Goal: Information Seeking & Learning: Understand process/instructions

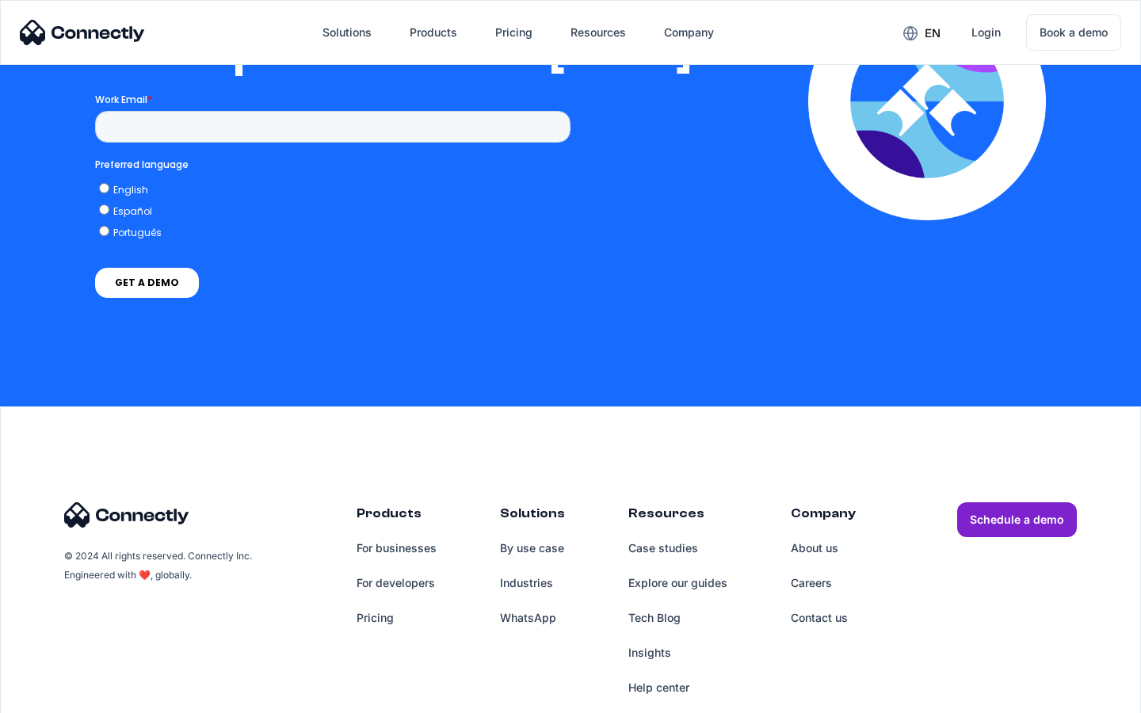
scroll to position [3223, 0]
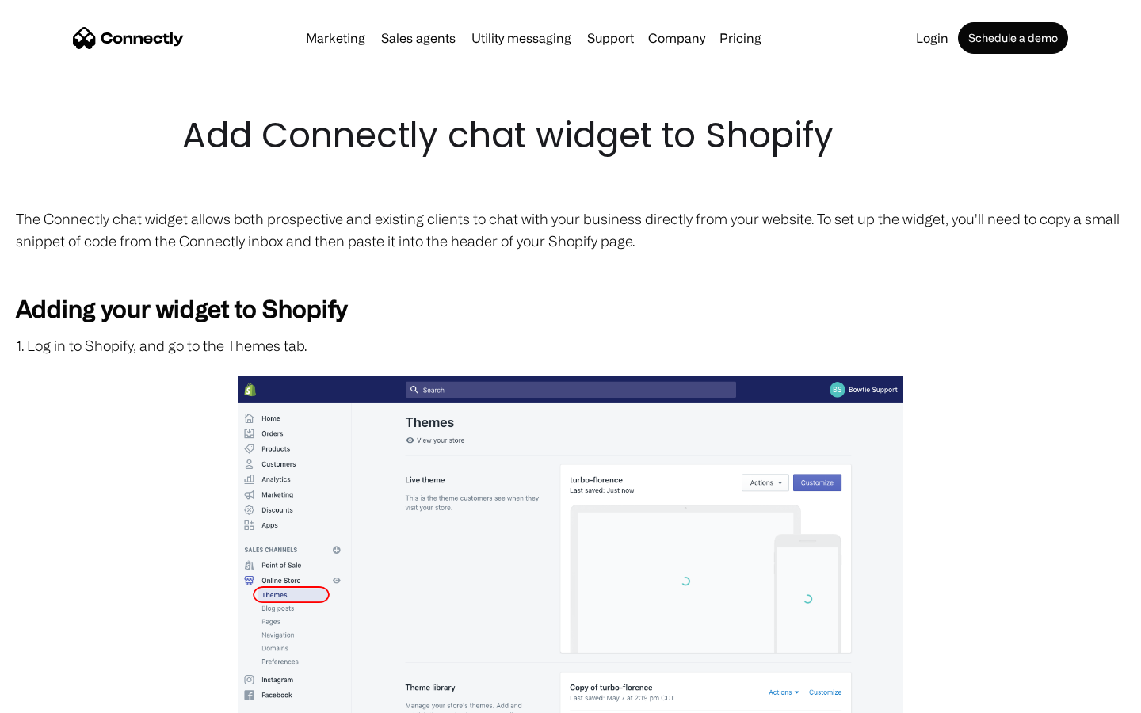
scroll to position [2680, 0]
